Goal: Check status: Check status

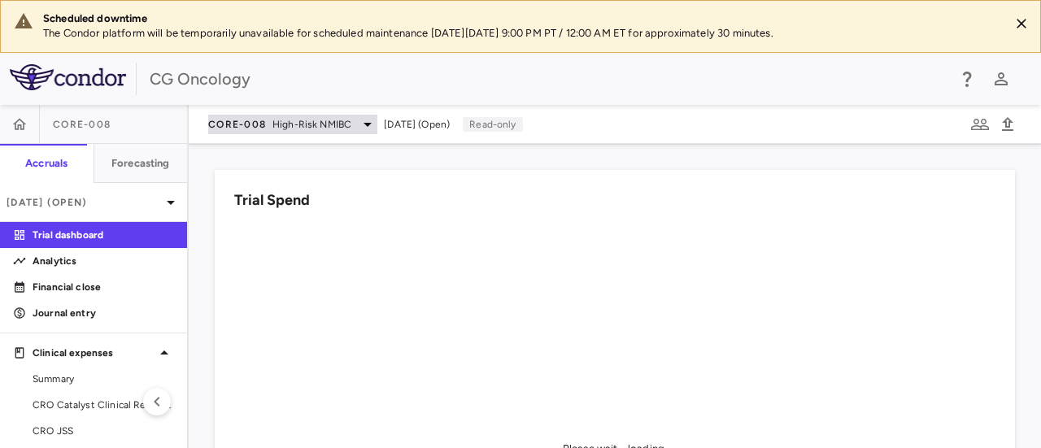
click at [368, 119] on icon at bounding box center [368, 125] width 20 height 20
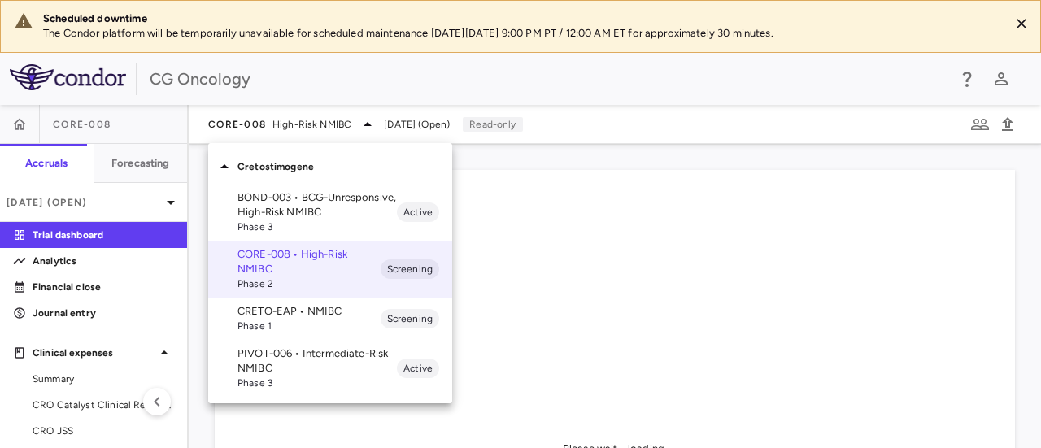
click at [280, 356] on p "PIVOT-006 • Intermediate-Risk NMIBC" at bounding box center [316, 360] width 159 height 29
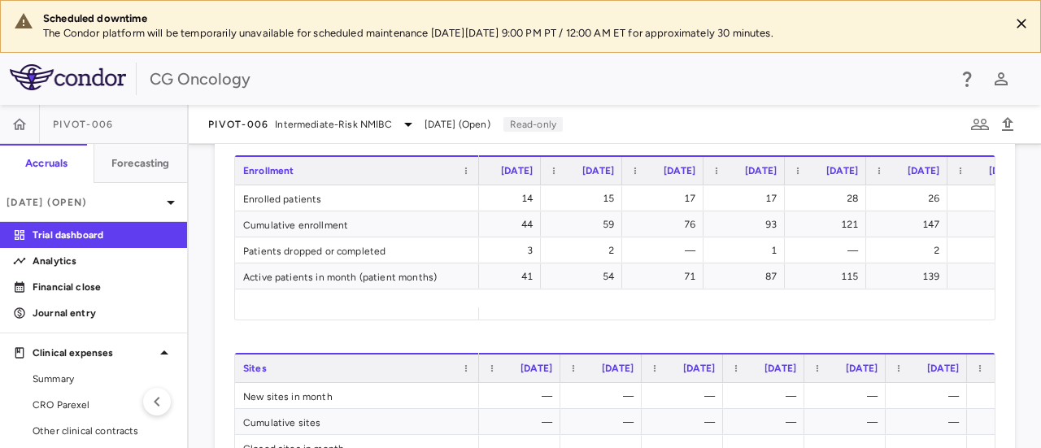
scroll to position [0, 1773]
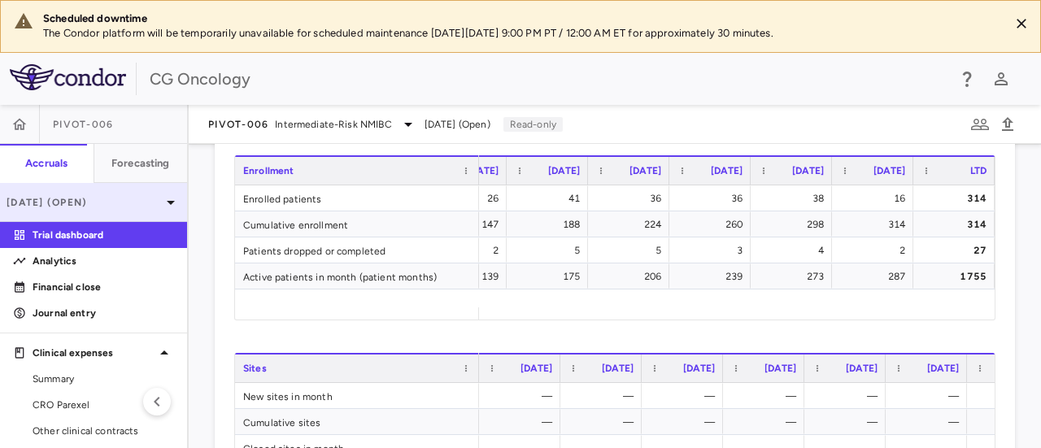
click at [167, 202] on icon at bounding box center [171, 203] width 8 height 4
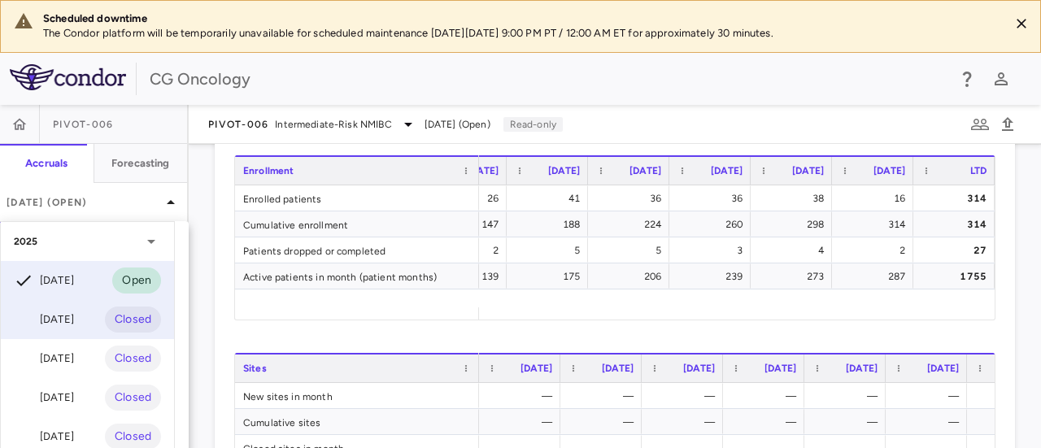
click at [47, 310] on div "[DATE]" at bounding box center [44, 320] width 60 height 20
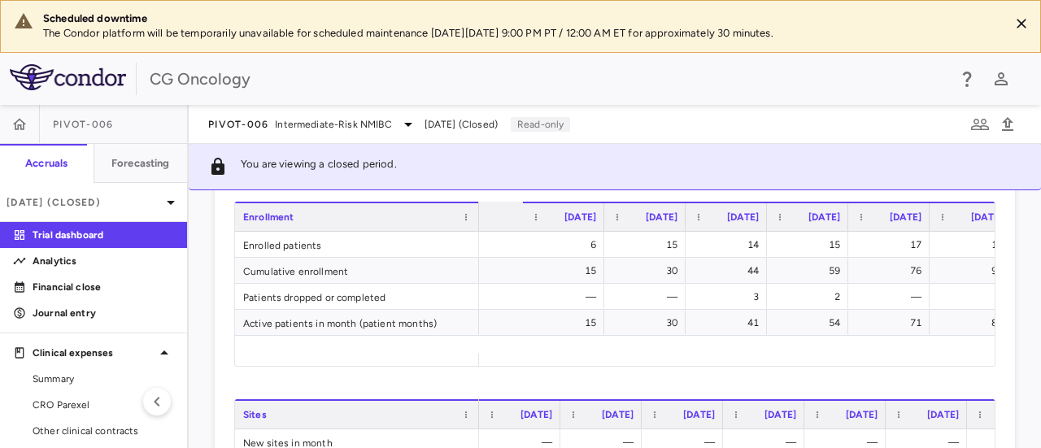
scroll to position [0, 1692]
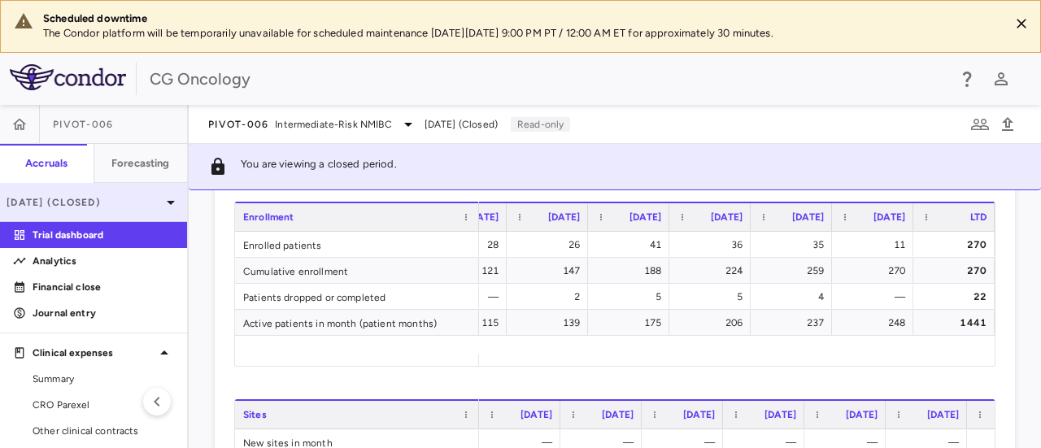
click at [161, 198] on icon at bounding box center [171, 203] width 20 height 20
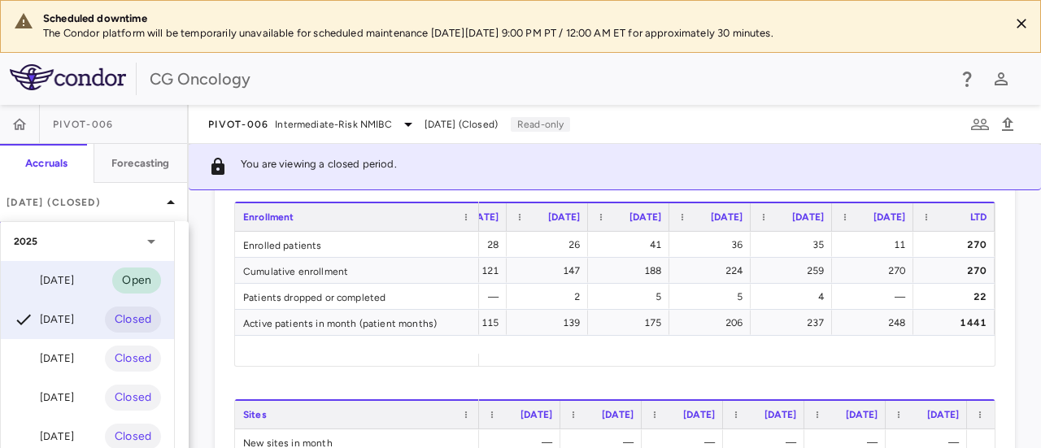
click at [70, 279] on div "[DATE]" at bounding box center [44, 281] width 60 height 20
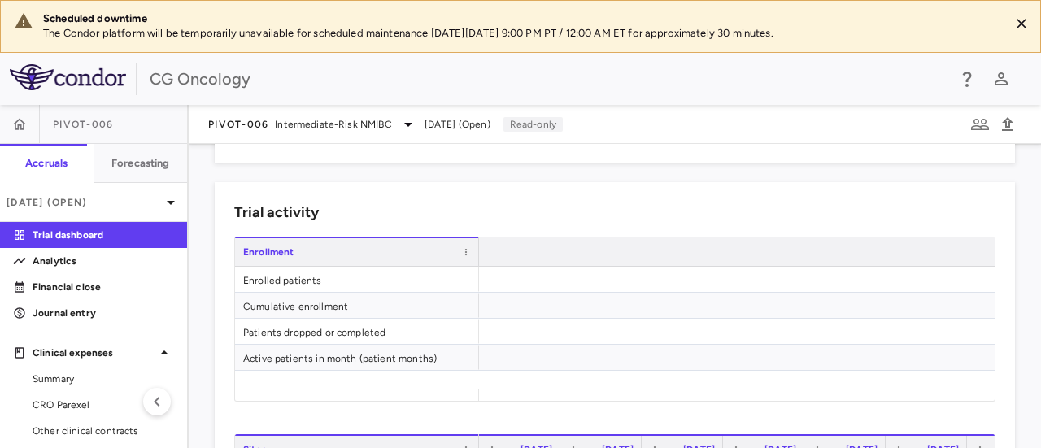
scroll to position [0, 1773]
